Goal: Task Accomplishment & Management: Complete application form

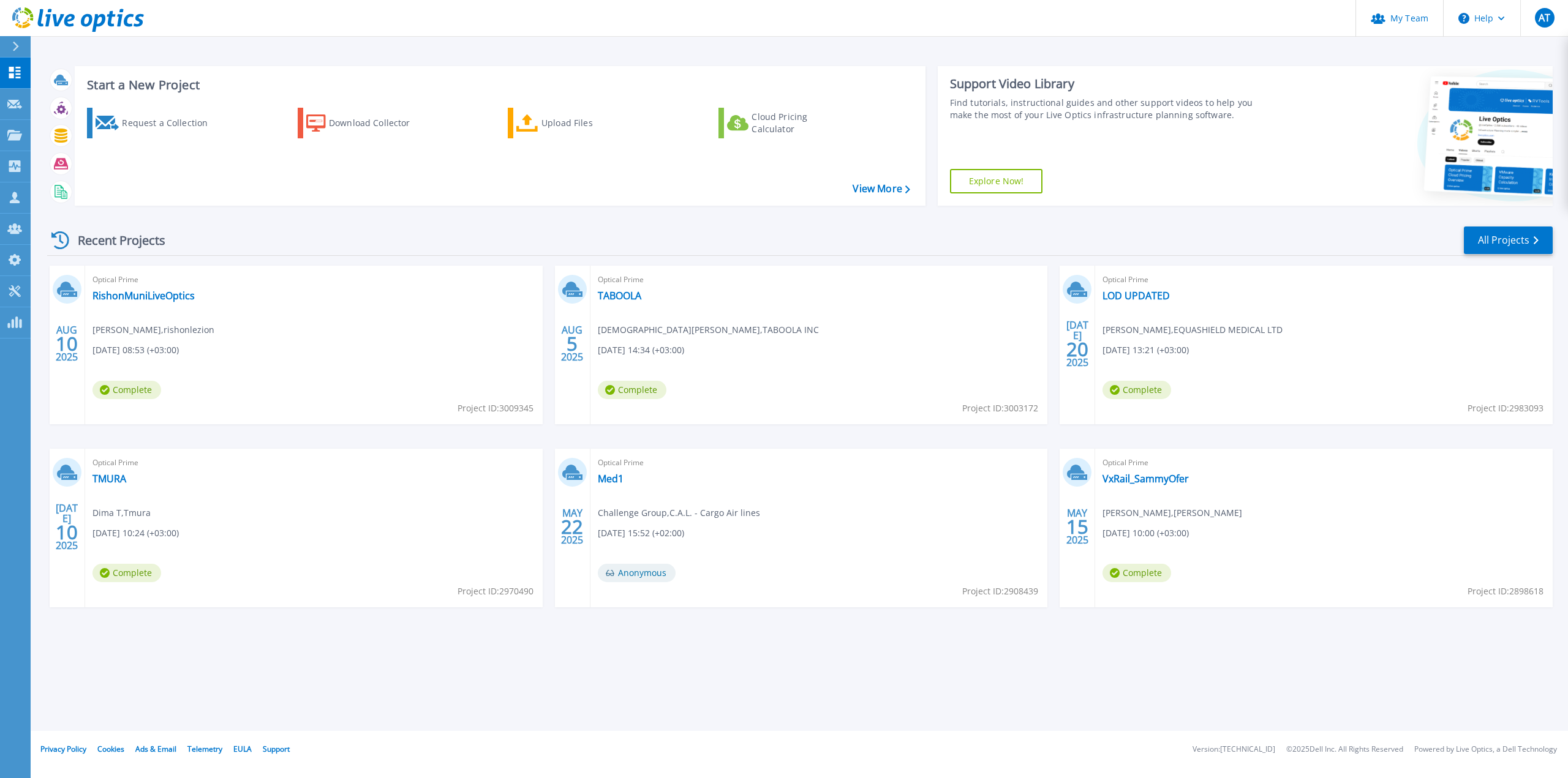
click at [1522, 674] on div "Start a New Project Request a Collection Download Collector Upload Files Cloud …" at bounding box center [799, 365] width 1537 height 731
click at [154, 122] on div "Request a Collection" at bounding box center [171, 123] width 98 height 24
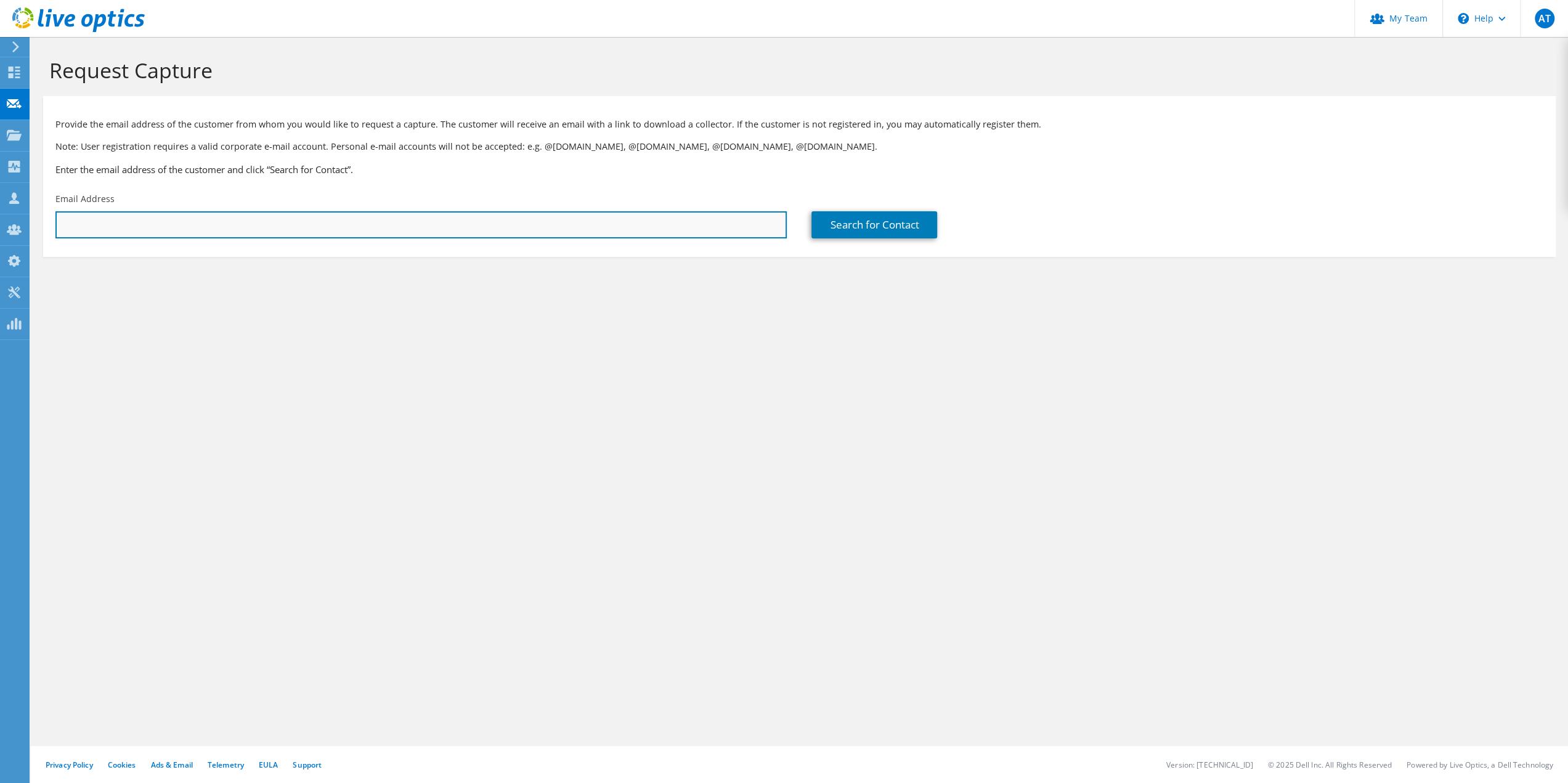
click at [123, 218] on input "text" at bounding box center [421, 225] width 731 height 27
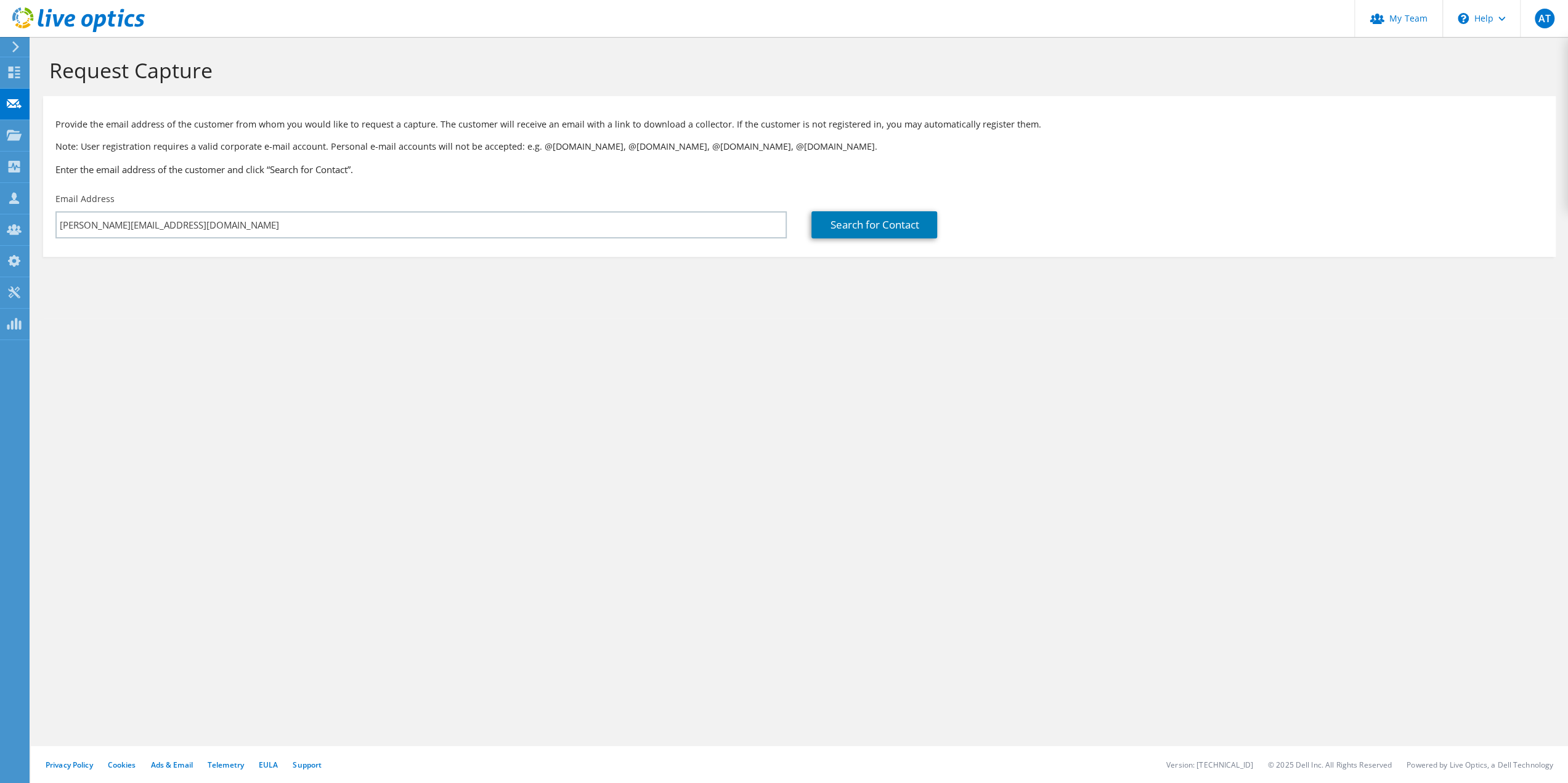
click at [378, 281] on section "Request Capture Provide the email address of the customer from whom you would l…" at bounding box center [799, 178] width 1538 height 282
click at [854, 218] on link "Search for Contact" at bounding box center [874, 225] width 126 height 27
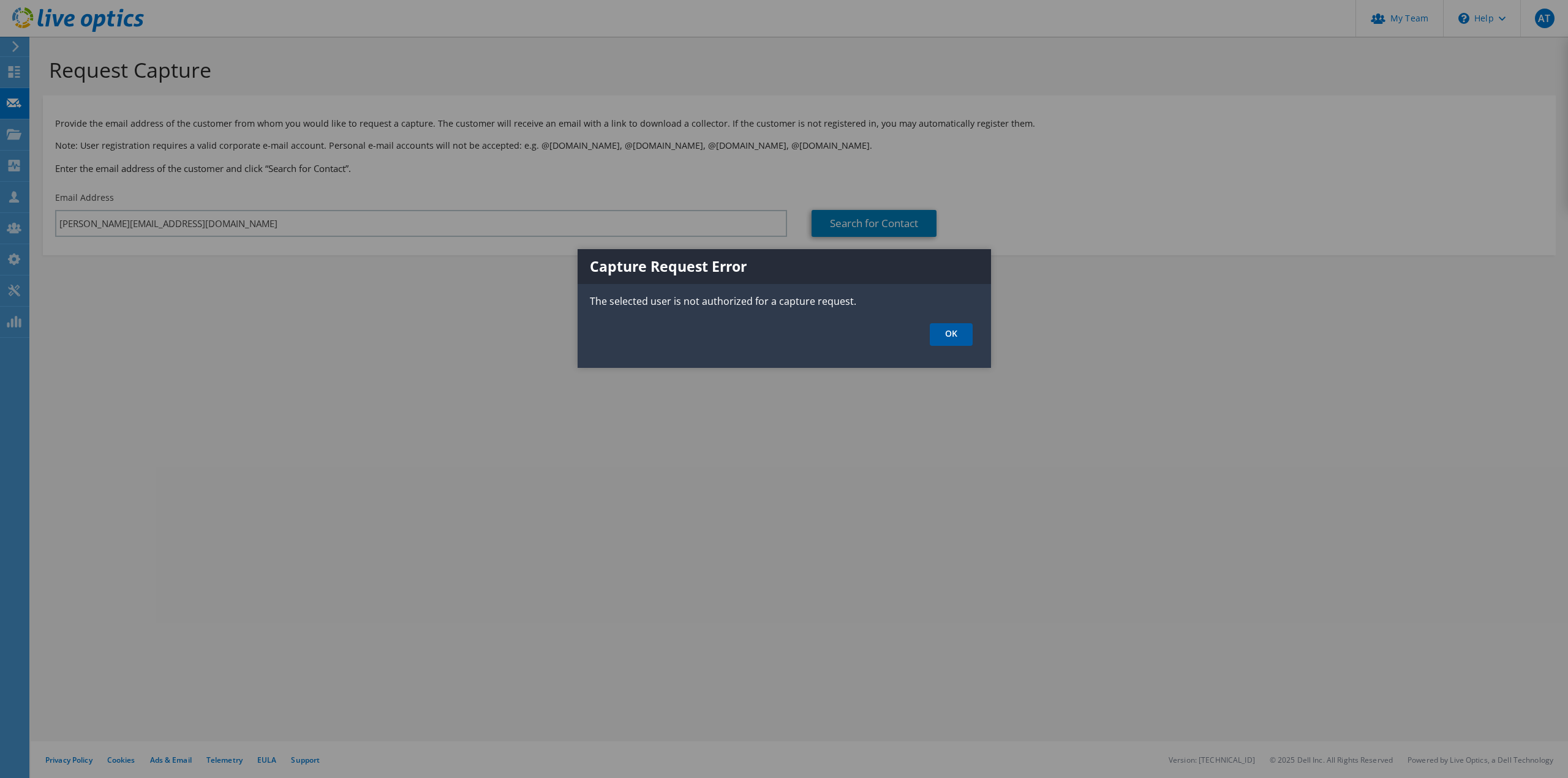
click at [942, 331] on link "OK" at bounding box center [951, 334] width 43 height 23
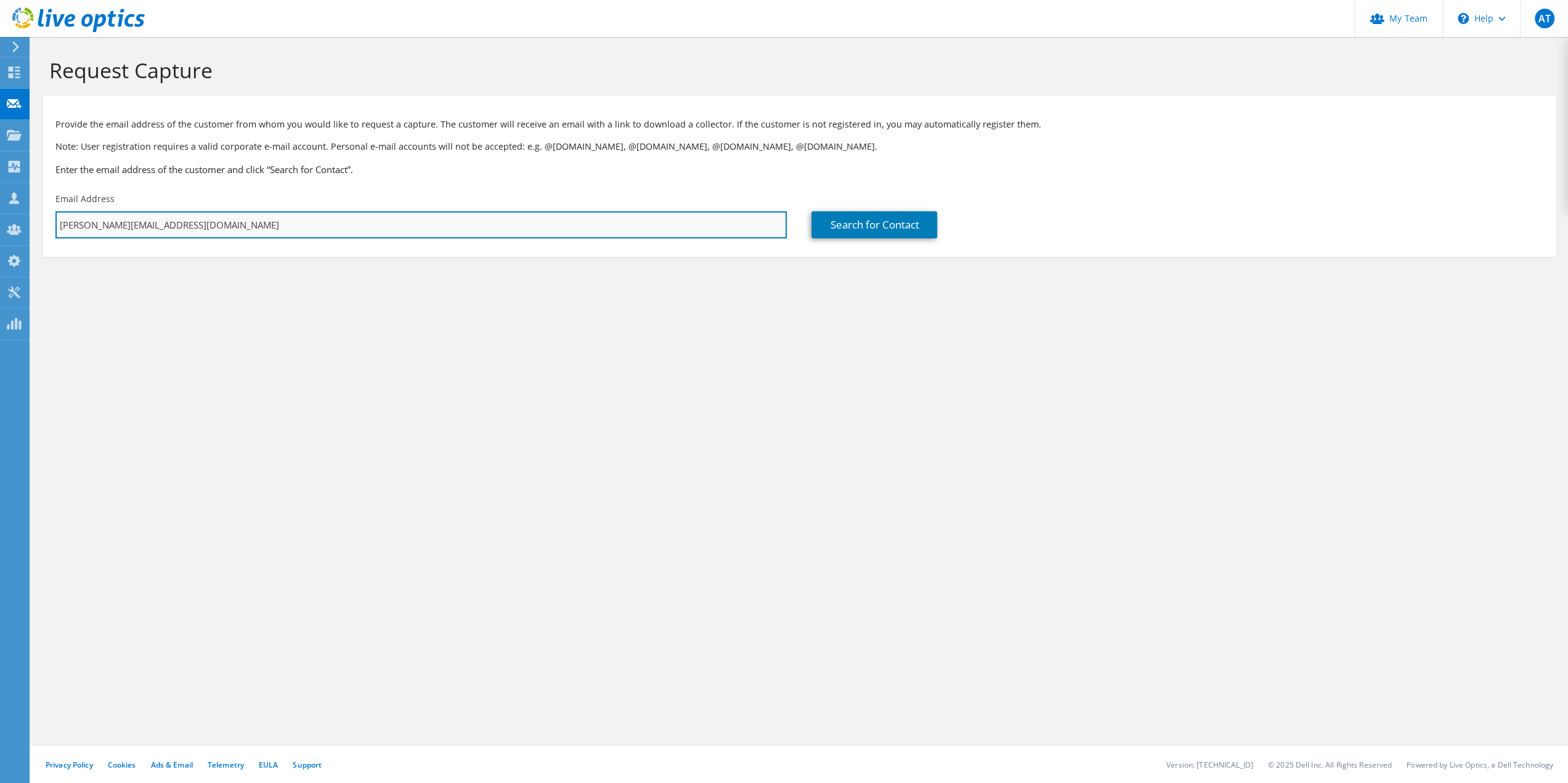
click at [247, 224] on input "[PERSON_NAME][EMAIL_ADDRESS][DOMAIN_NAME]" at bounding box center [421, 225] width 731 height 27
type input "j"
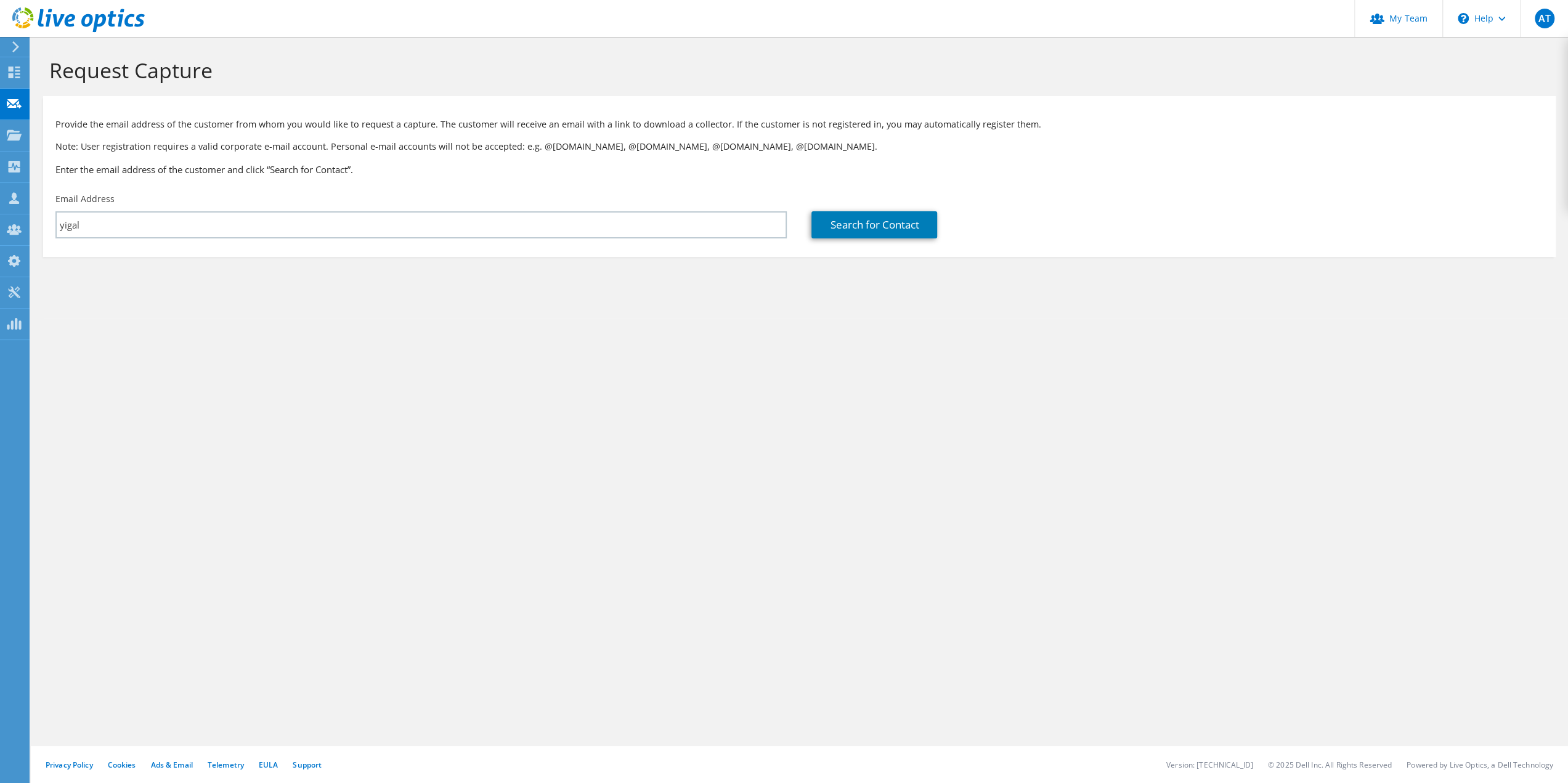
click at [289, 406] on div "Request Capture Provide the email address of the customer from whom you would l…" at bounding box center [799, 410] width 1538 height 746
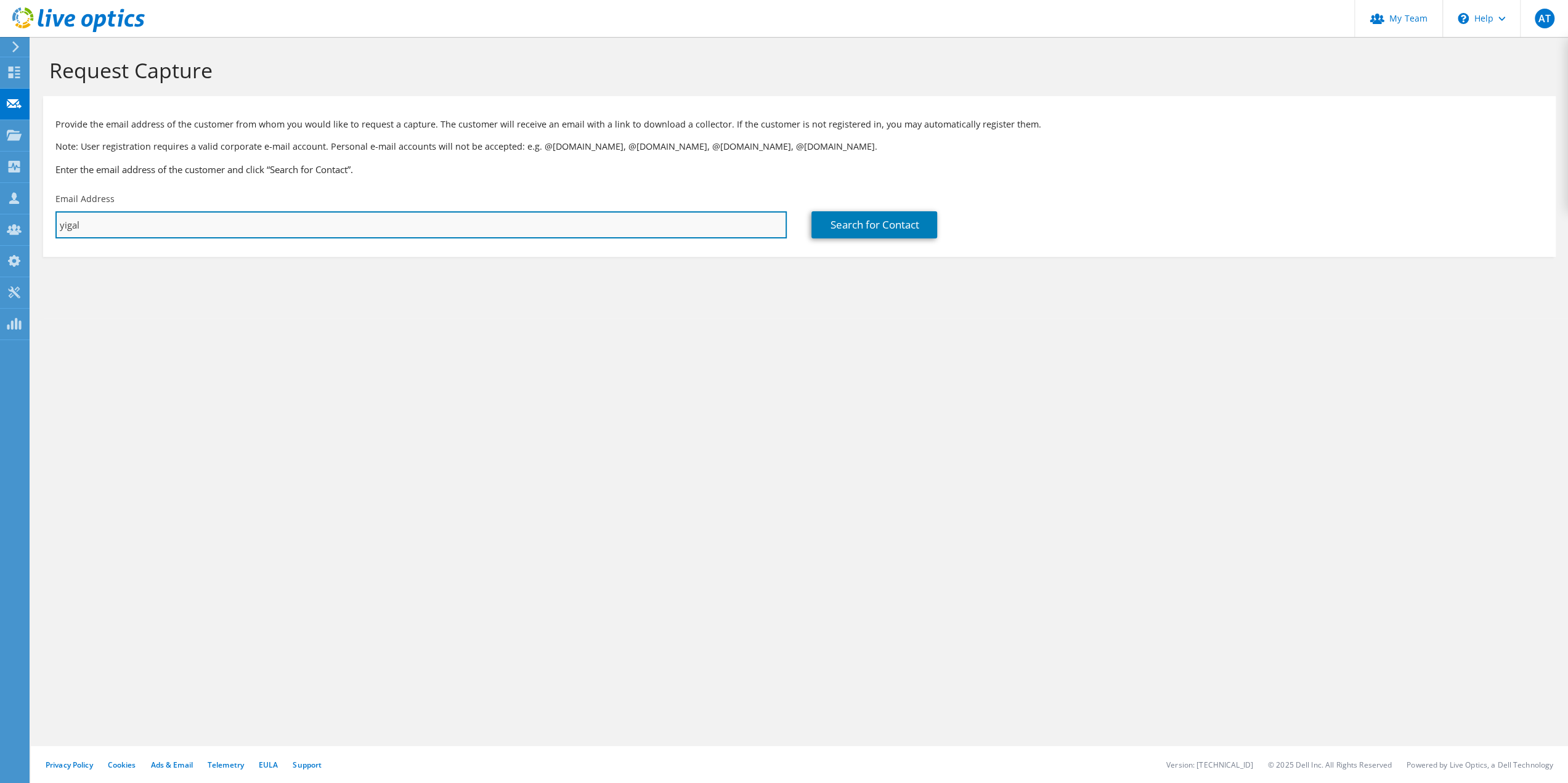
click at [115, 218] on input "yigal" at bounding box center [421, 225] width 731 height 27
type input "y"
click at [129, 224] on input "text" at bounding box center [421, 225] width 731 height 27
paste input "[EMAIL_ADDRESS][DOMAIN_NAME]"
type input "[EMAIL_ADDRESS][DOMAIN_NAME]"
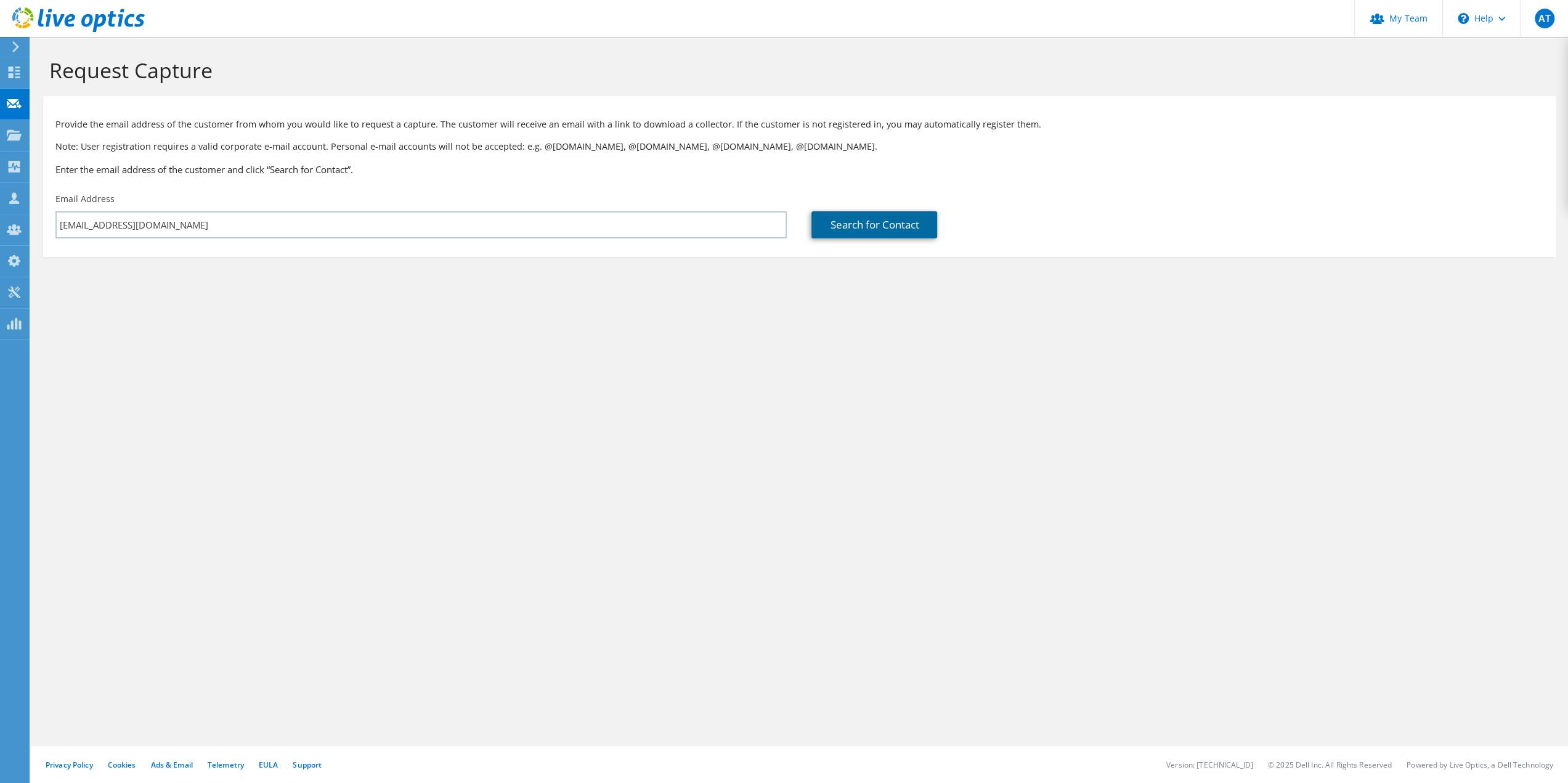
click at [865, 231] on link "Search for Contact" at bounding box center [874, 225] width 126 height 27
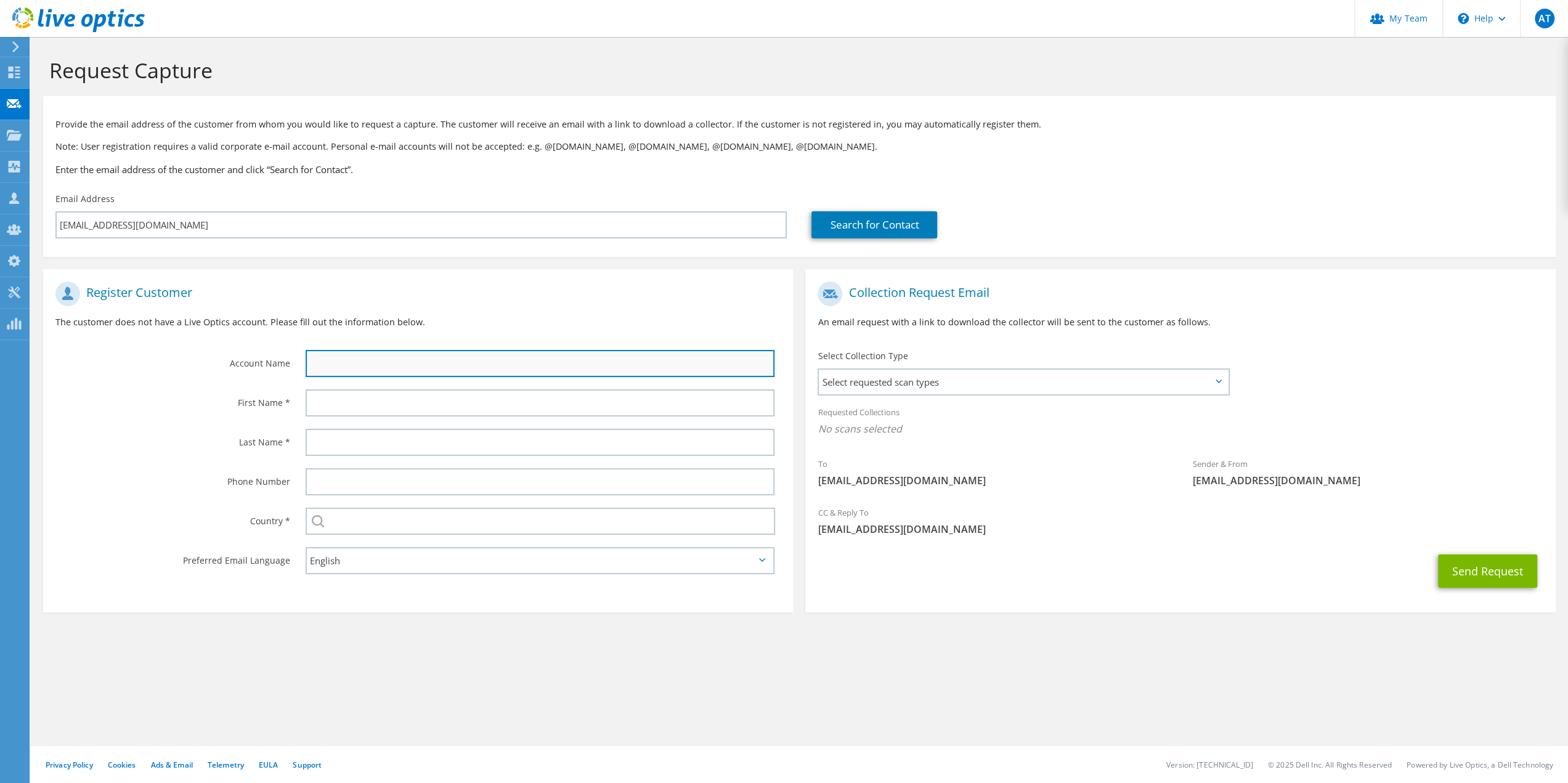
click at [320, 370] on input "text" at bounding box center [540, 364] width 470 height 27
type input "SAREL"
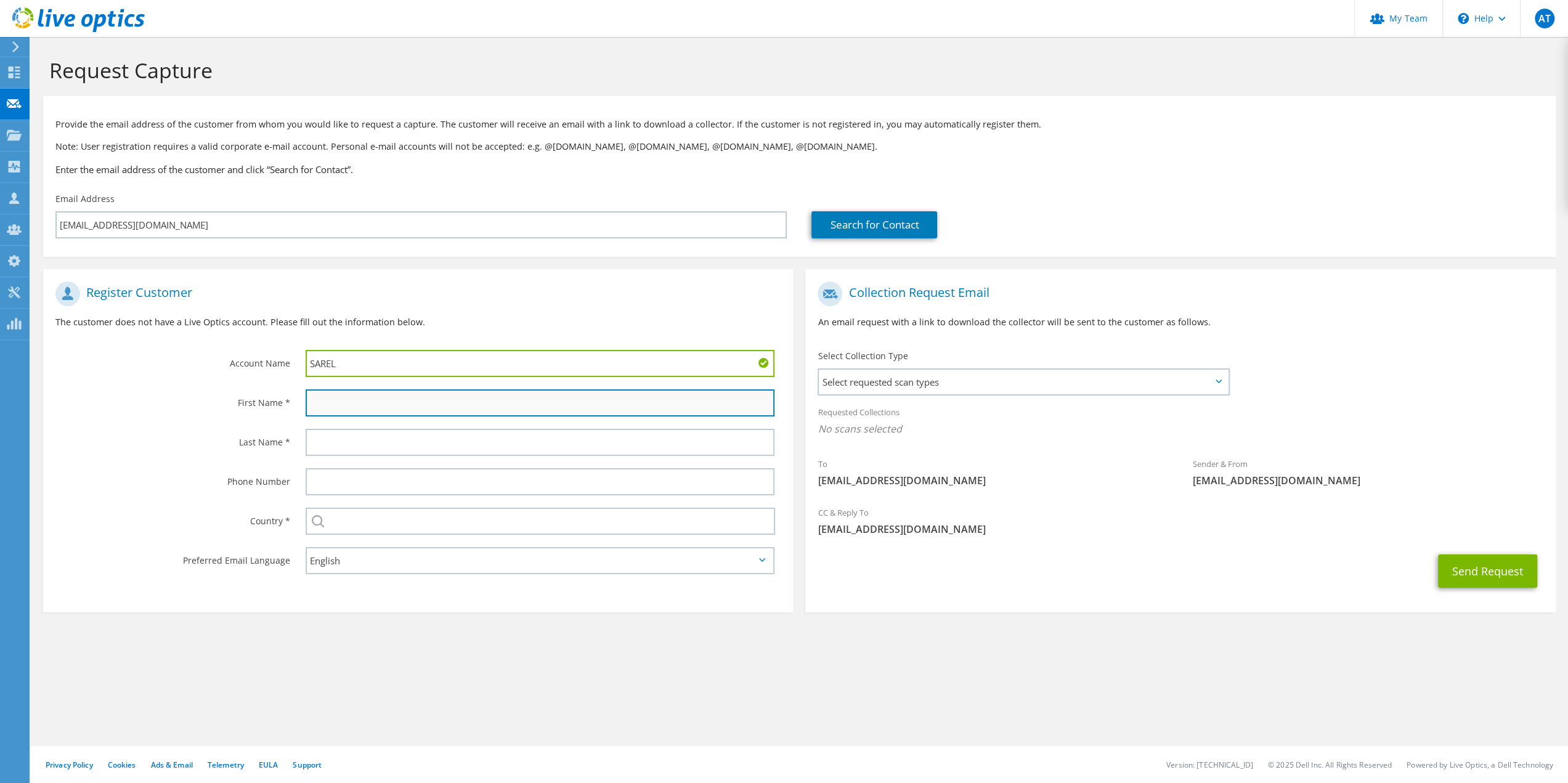
click at [348, 414] on input "text" at bounding box center [540, 403] width 470 height 27
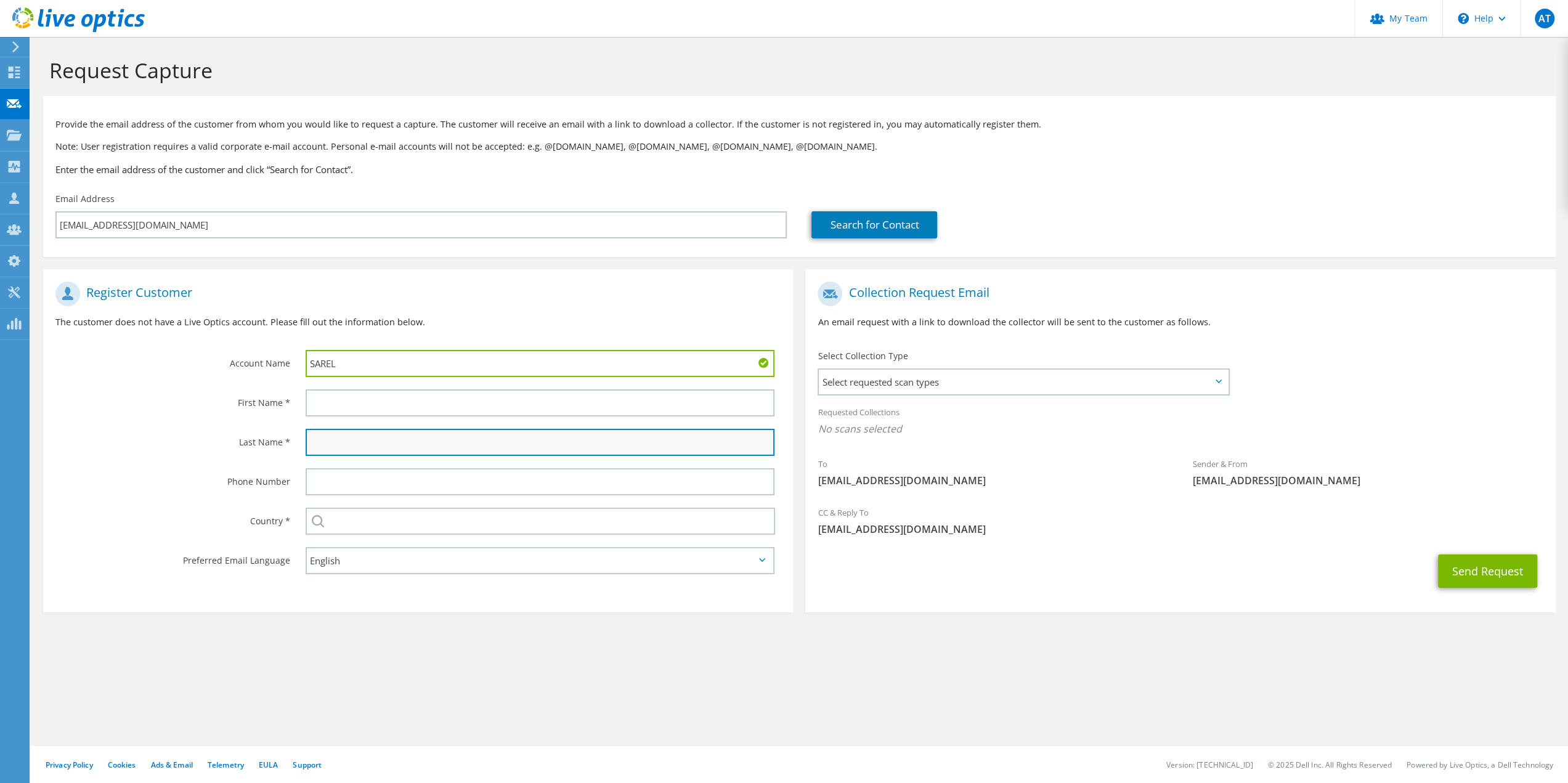
click at [320, 450] on input "text" at bounding box center [540, 442] width 470 height 27
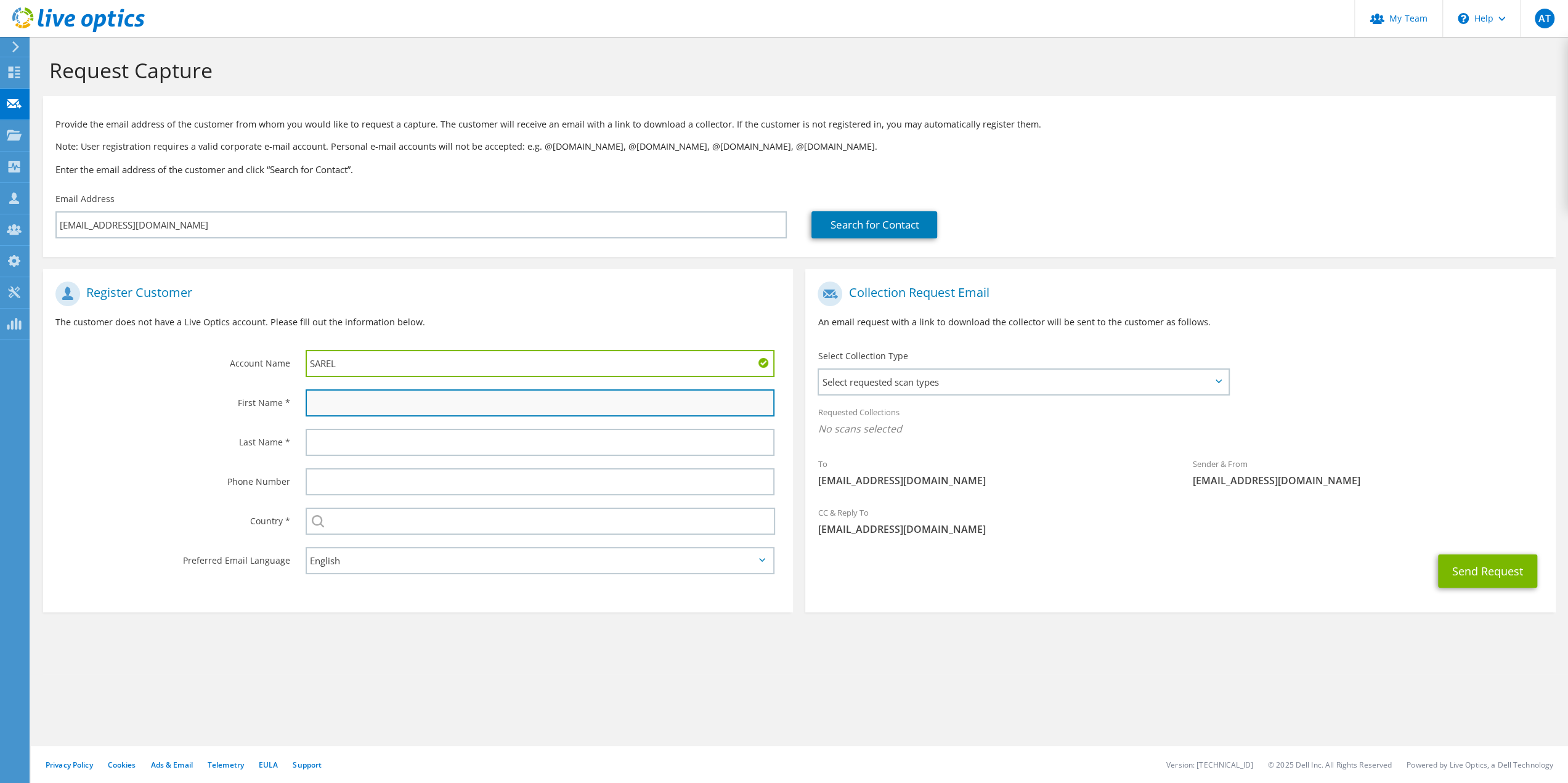
click at [322, 410] on input "text" at bounding box center [540, 403] width 470 height 27
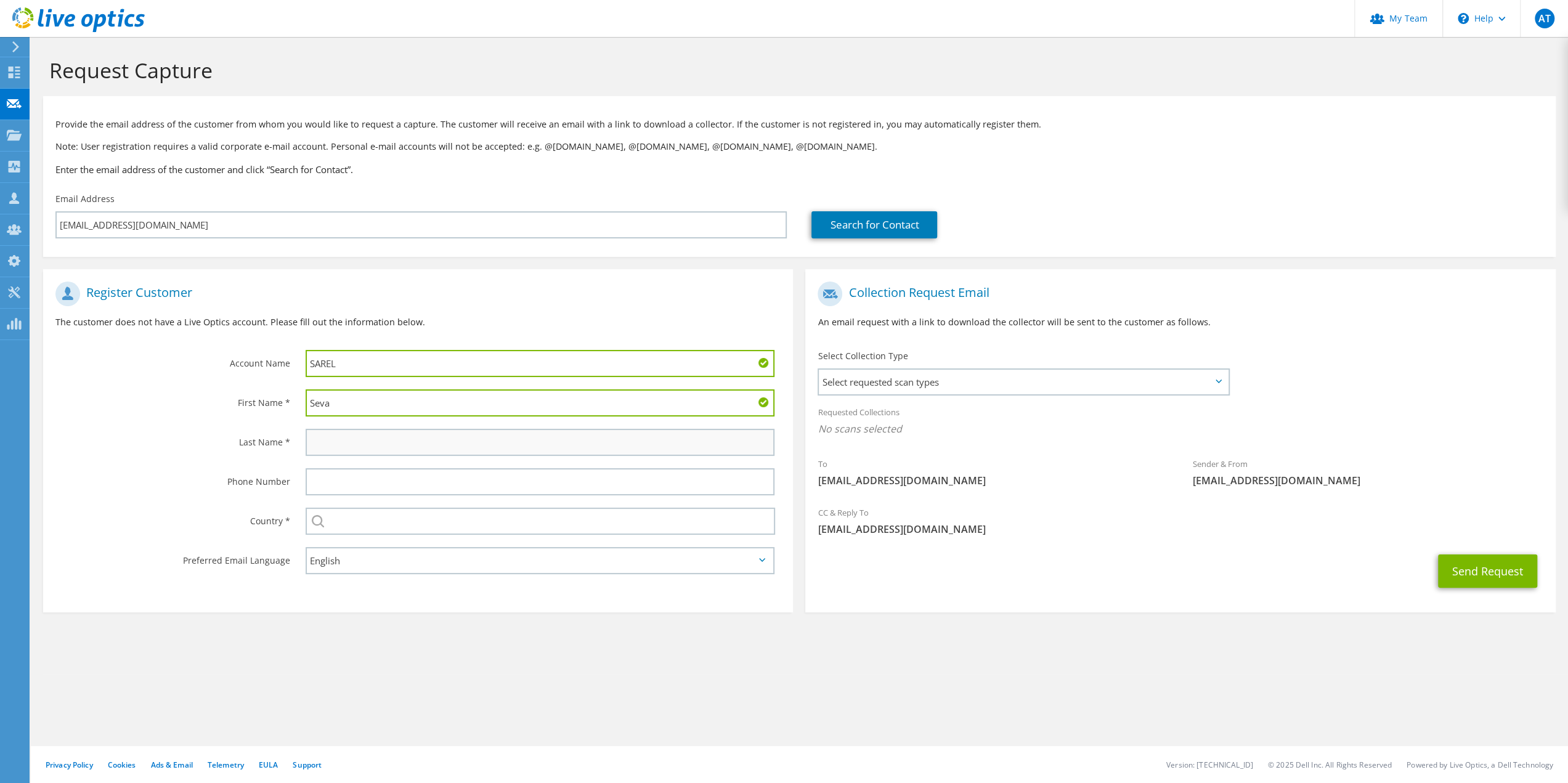
type input "Seva"
click at [342, 448] on input "text" at bounding box center [540, 442] width 470 height 27
type input "Glizer"
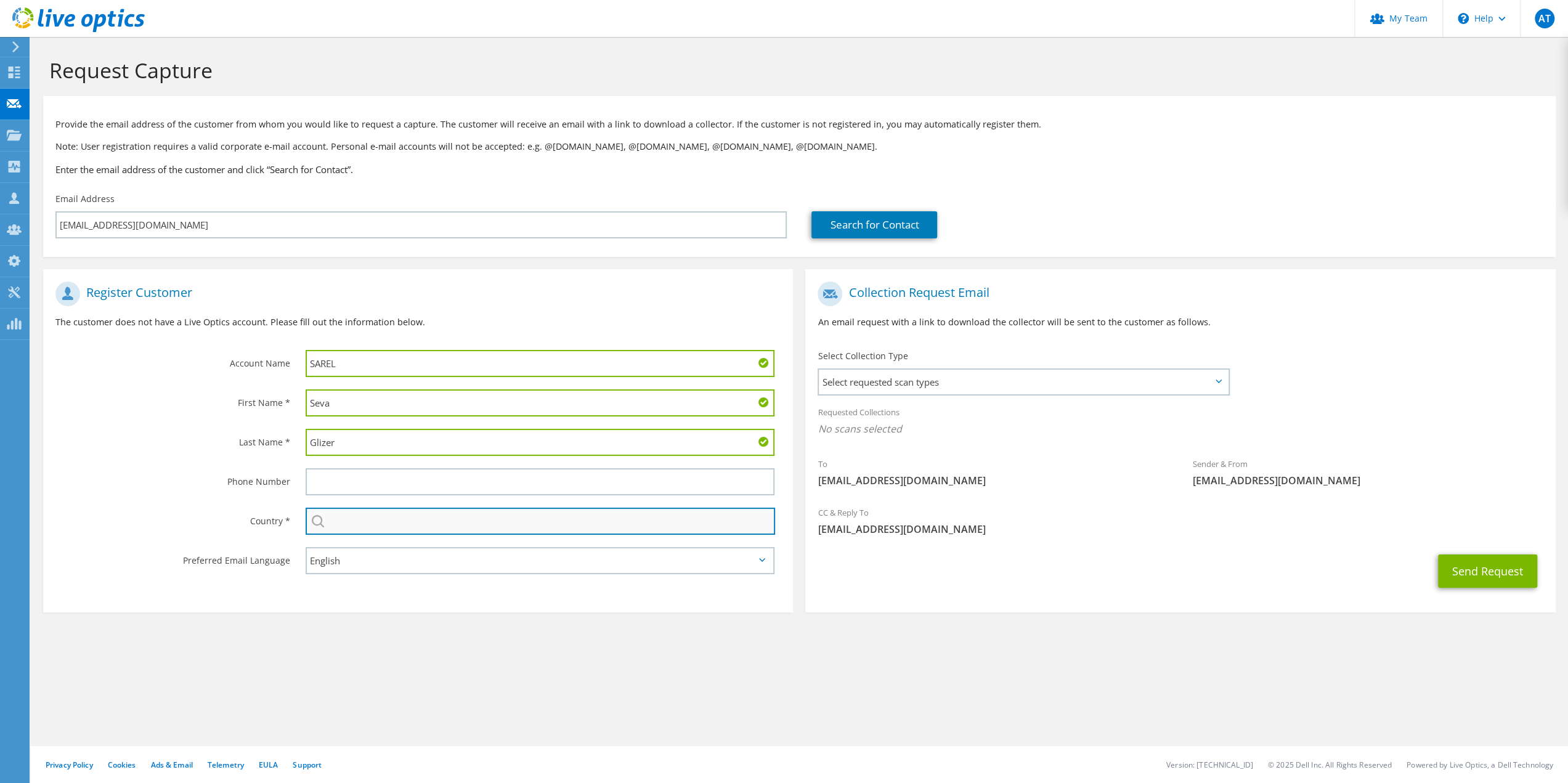
click at [347, 526] on input "text" at bounding box center [541, 521] width 470 height 27
click at [342, 526] on input "text" at bounding box center [541, 521] width 470 height 27
type input "Israel"
click at [142, 600] on section "Register Customer The customer does not have a Live Optics account. Please fill…" at bounding box center [418, 441] width 750 height 343
click at [550, 586] on section "Register Customer The customer does not have a Live Optics account. Please fill…" at bounding box center [418, 441] width 750 height 343
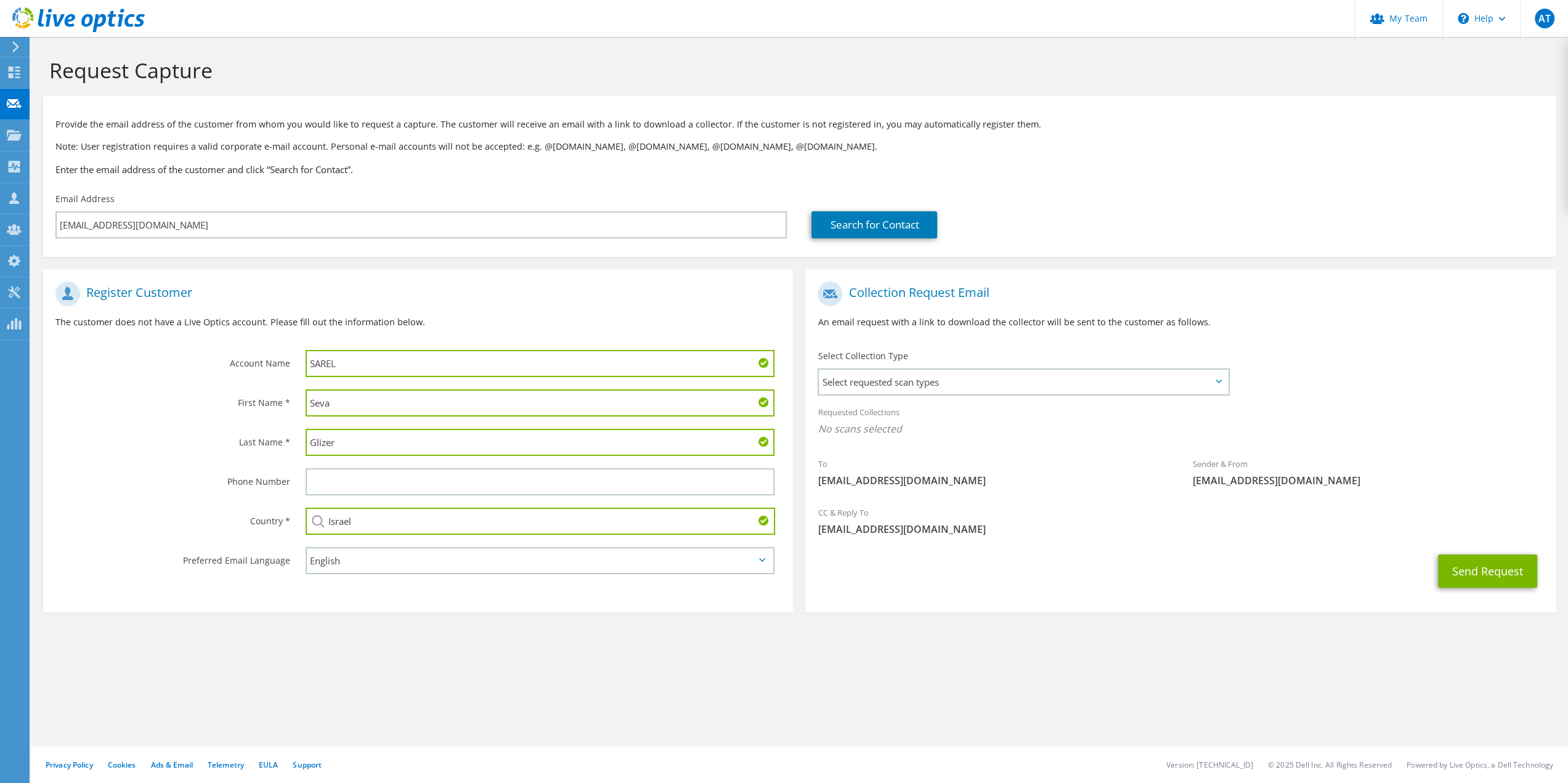
click at [81, 469] on div "Phone Number" at bounding box center [168, 481] width 250 height 38
click at [997, 390] on span "Select requested scan types" at bounding box center [1023, 382] width 409 height 24
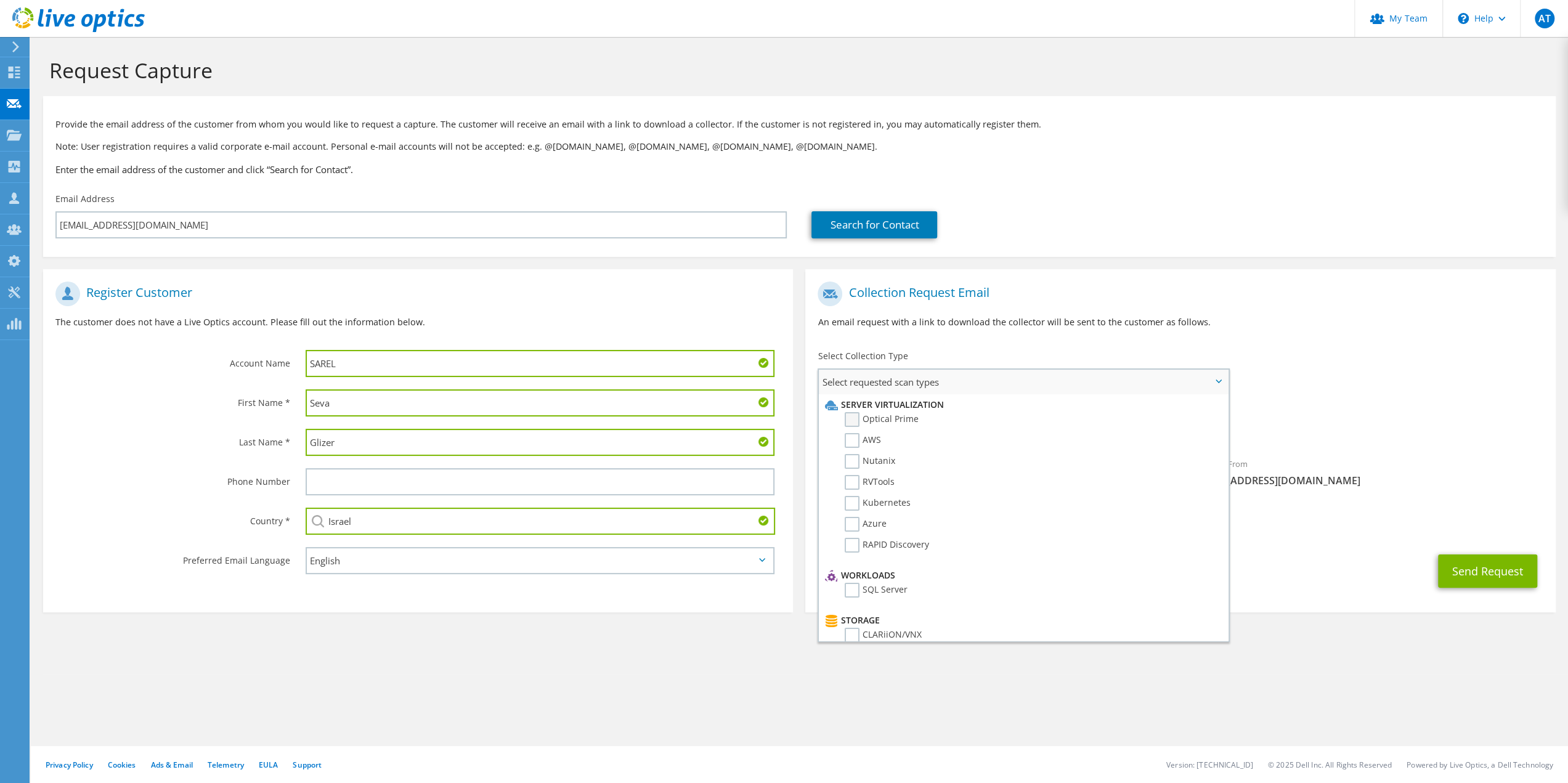
click at [859, 419] on label "Optical Prime" at bounding box center [881, 419] width 74 height 14
click at [0, 0] on input "Optical Prime" at bounding box center [0, 0] width 0 height 0
drag, startPoint x: 853, startPoint y: 532, endPoint x: 865, endPoint y: 540, distance: 14.4
click at [853, 533] on label "Unity" at bounding box center [865, 533] width 40 height 14
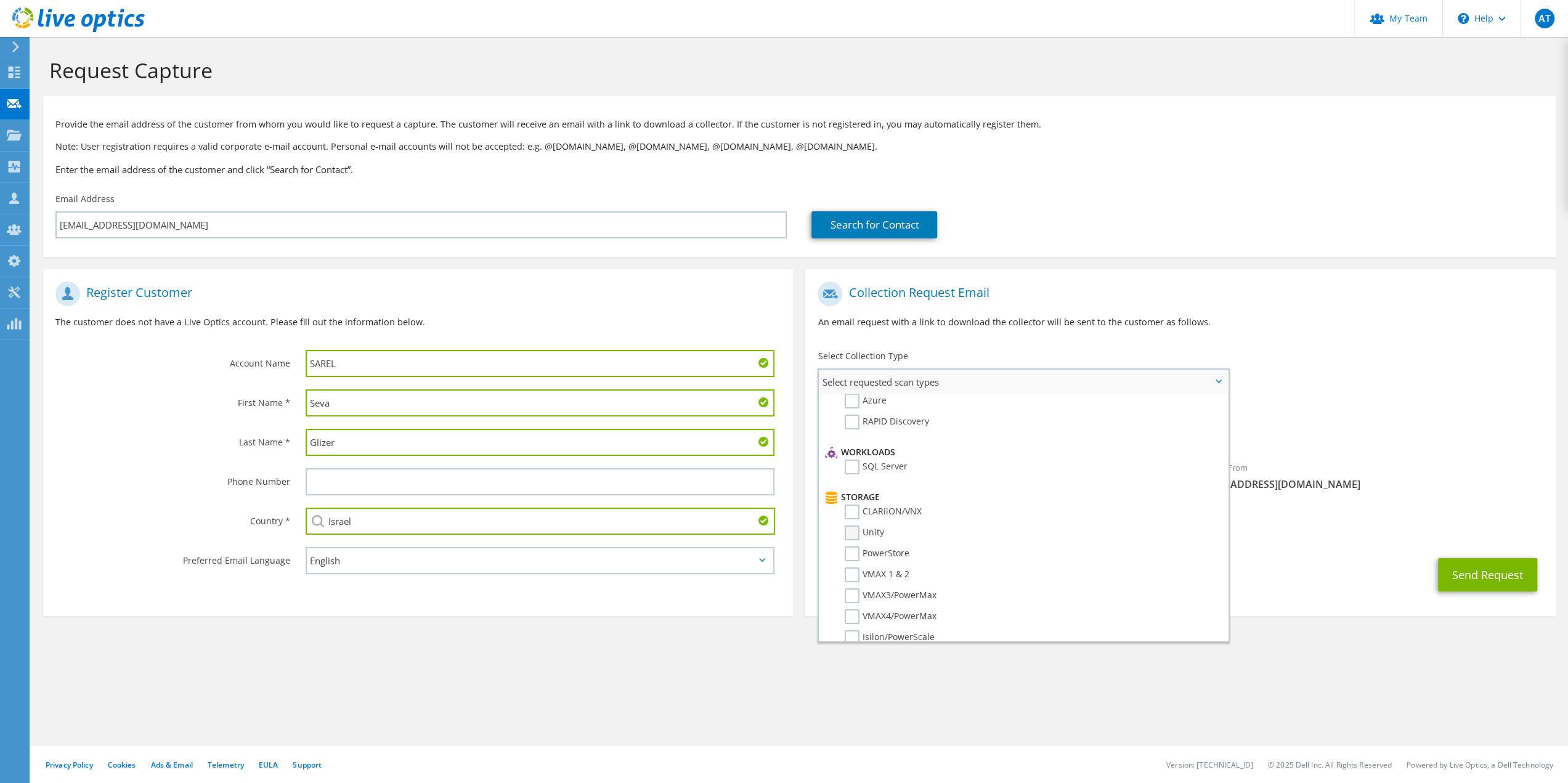
click at [0, 0] on input "Unity" at bounding box center [0, 0] width 0 height 0
click at [1288, 550] on div "CC & Reply To [EMAIL_ADDRESS][DOMAIN_NAME]" at bounding box center [1180, 527] width 750 height 49
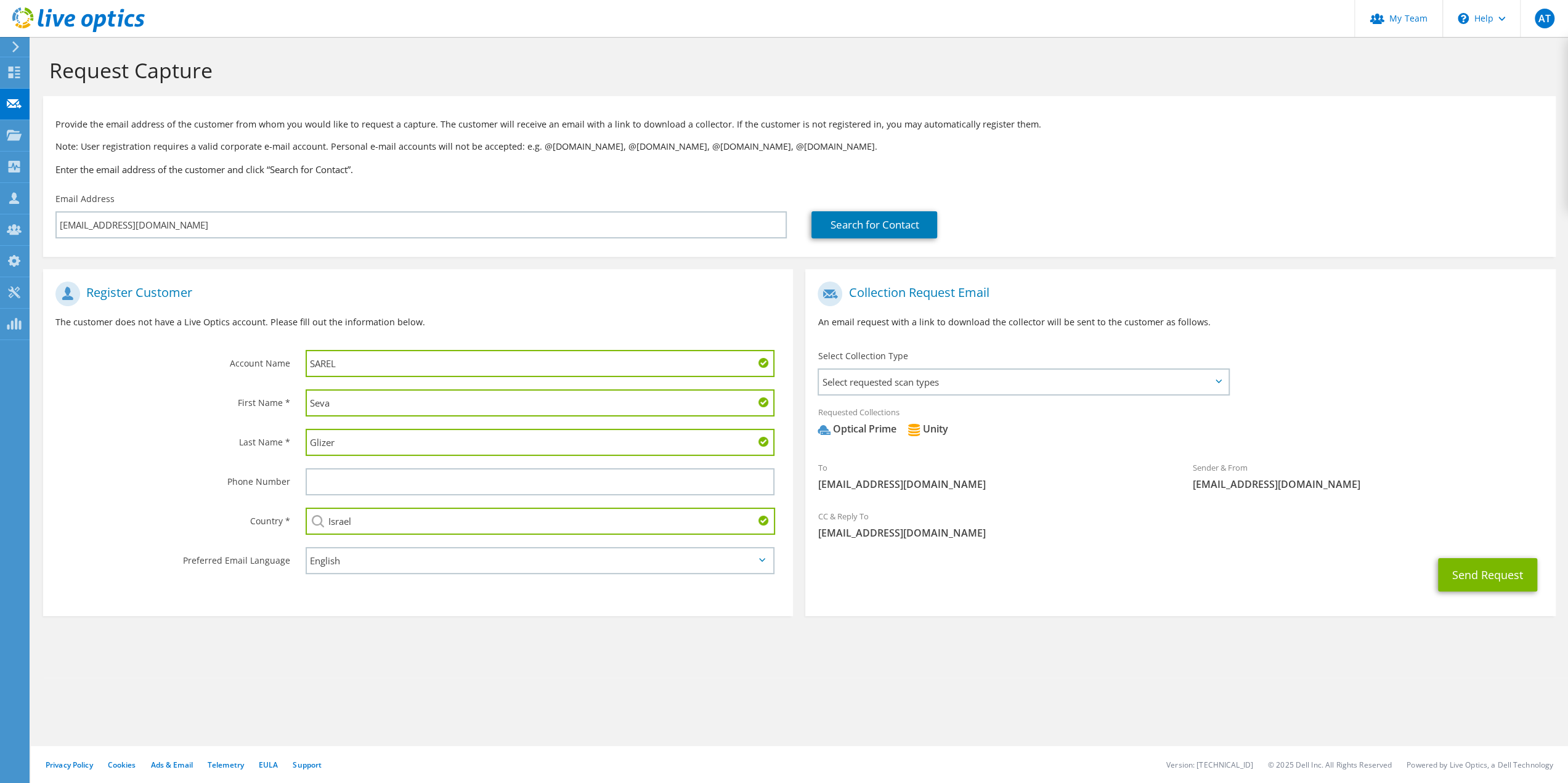
click at [997, 566] on div "Send Request" at bounding box center [1180, 575] width 750 height 46
click at [1471, 577] on button "Send Request" at bounding box center [1488, 575] width 99 height 33
